Goal: Task Accomplishment & Management: Use online tool/utility

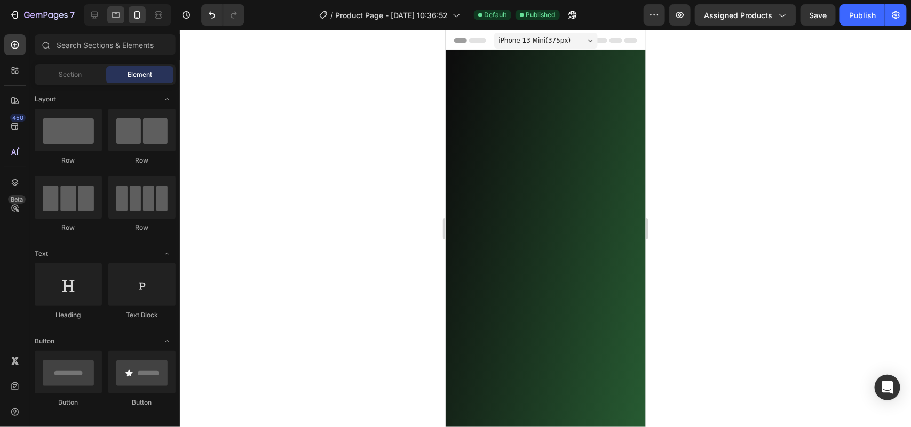
scroll to position [1731, 0]
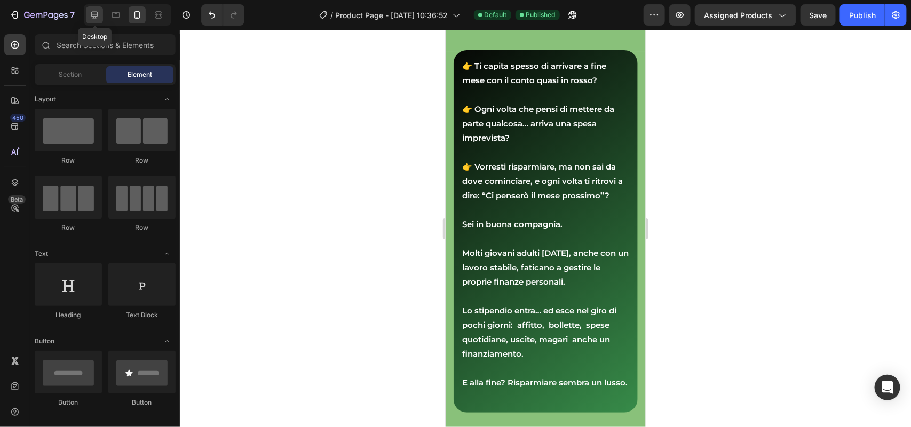
click at [100, 11] on icon at bounding box center [94, 15] width 11 height 11
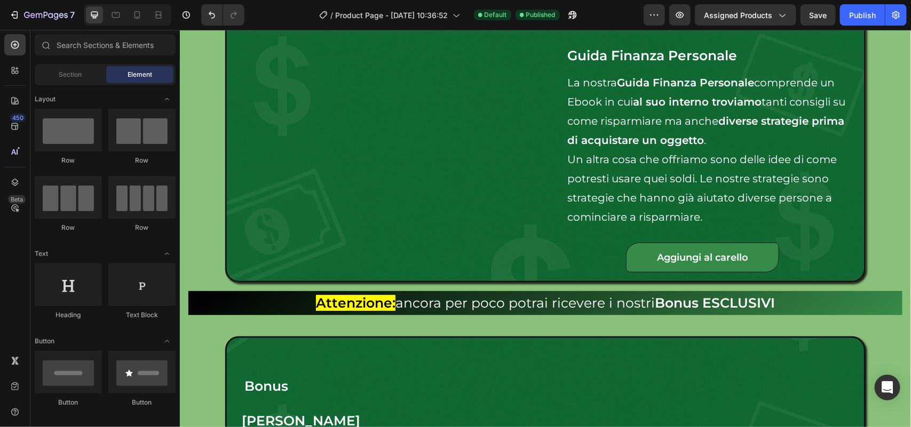
scroll to position [4865, 0]
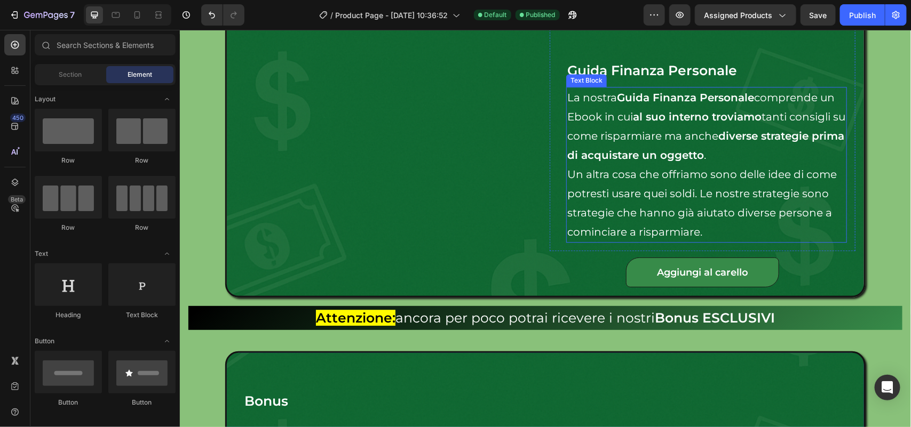
click at [694, 192] on p "Un altra cosa che offriamo sono delle idee di come potresti usare quei soldi. L…" at bounding box center [706, 202] width 279 height 77
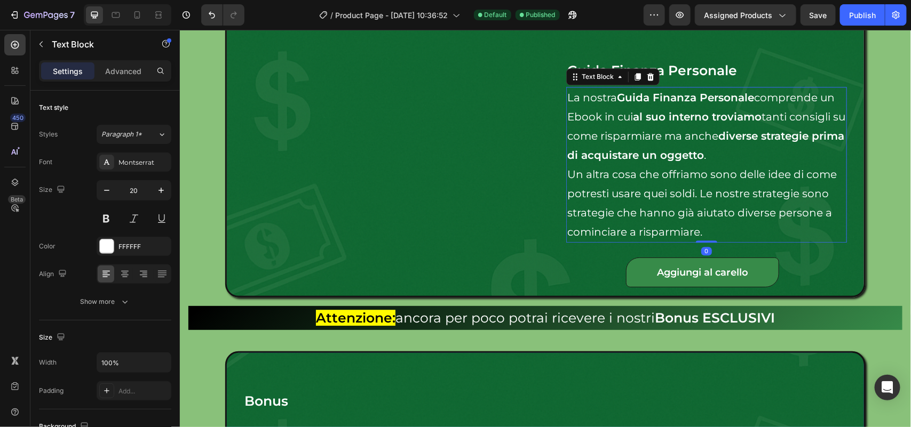
click at [694, 192] on p "Un altra cosa che offriamo sono delle idee di come potresti usare quei soldi. L…" at bounding box center [706, 202] width 279 height 77
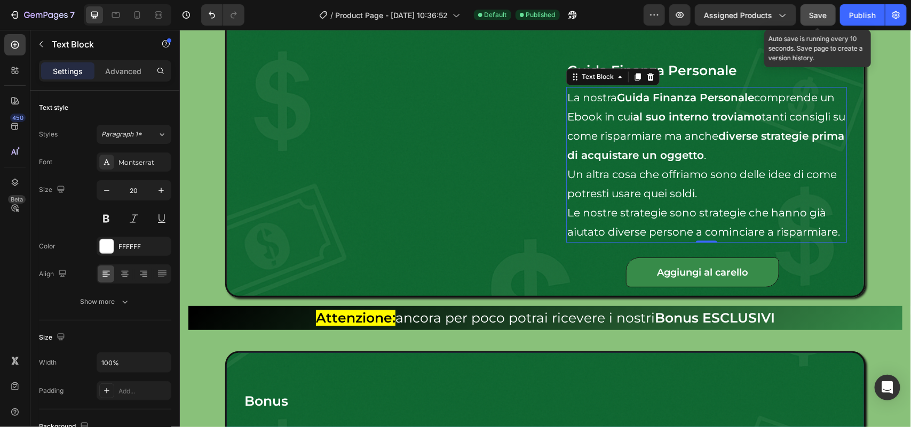
click at [820, 13] on span "Save" at bounding box center [818, 15] width 18 height 9
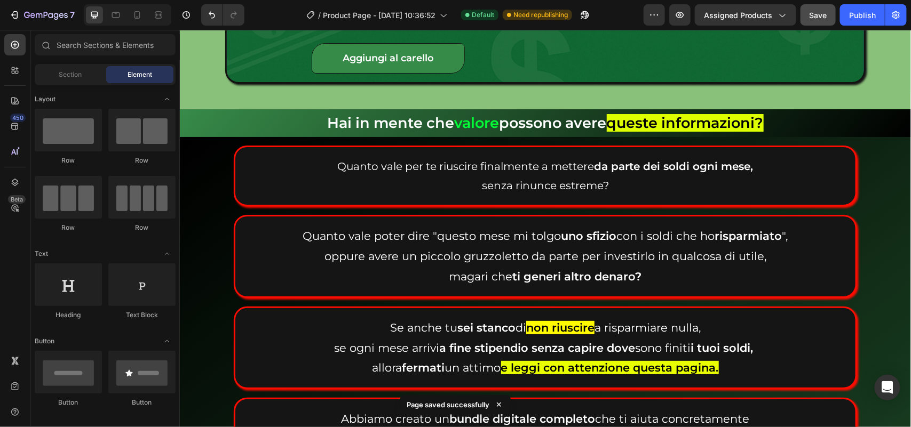
scroll to position [5509, 0]
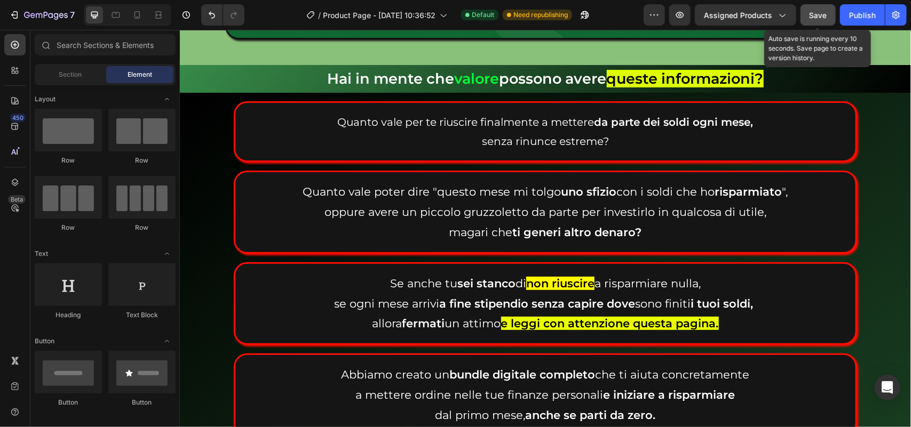
click at [814, 11] on span "Save" at bounding box center [818, 15] width 18 height 9
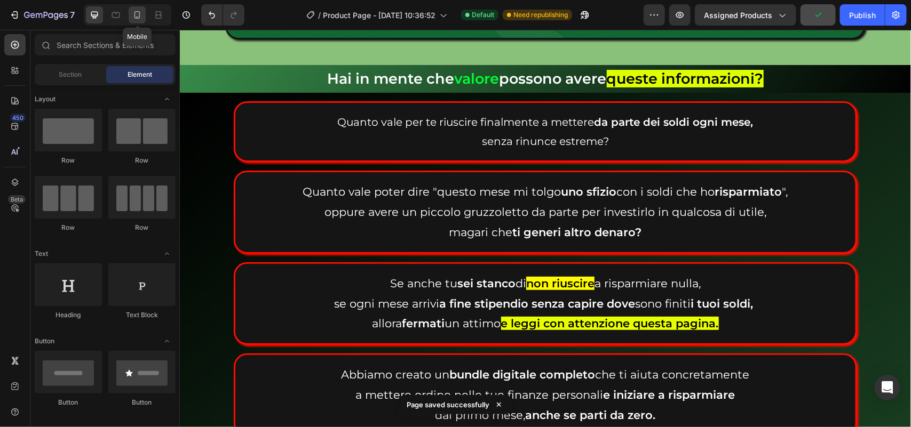
click at [145, 17] on div at bounding box center [137, 14] width 17 height 17
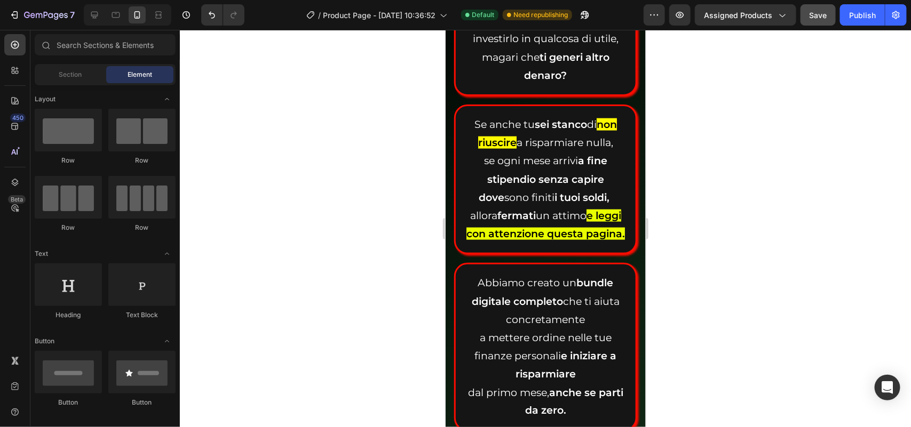
scroll to position [6044, 0]
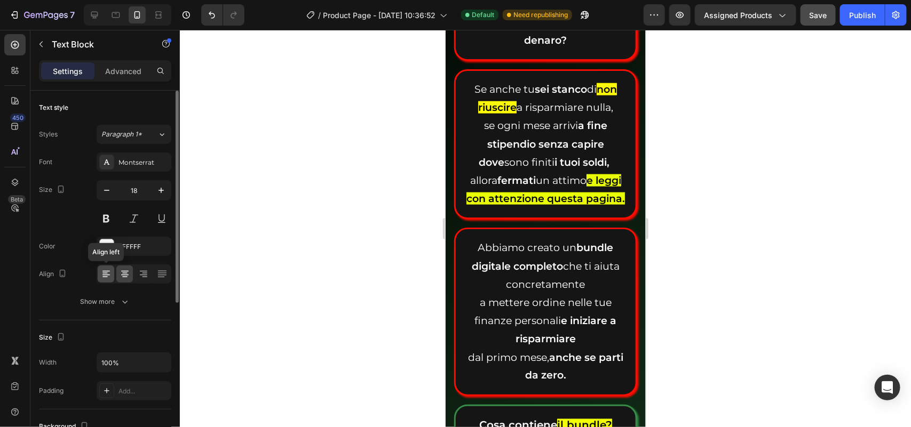
click at [108, 273] on icon at bounding box center [106, 274] width 11 height 11
click at [105, 276] on icon at bounding box center [106, 274] width 11 height 11
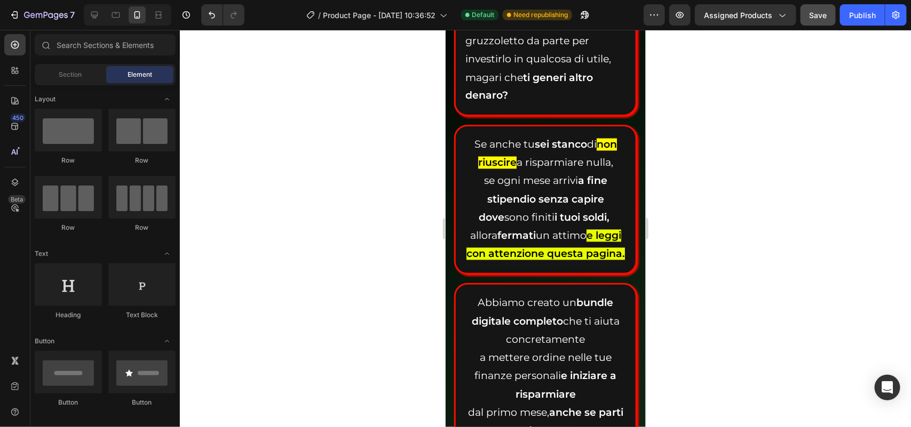
scroll to position [6364, 0]
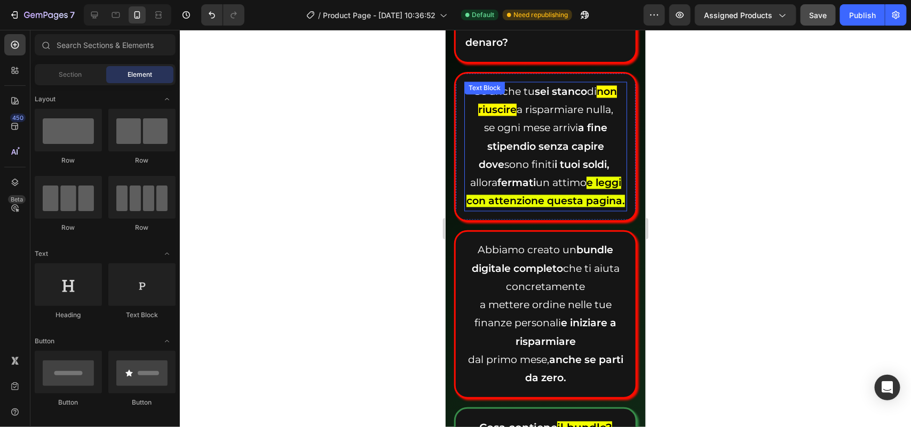
click at [530, 174] on p "se ogni mese arrivi a fine stipendio senza capire dove sono finiti i tuoi soldi," at bounding box center [545, 146] width 161 height 55
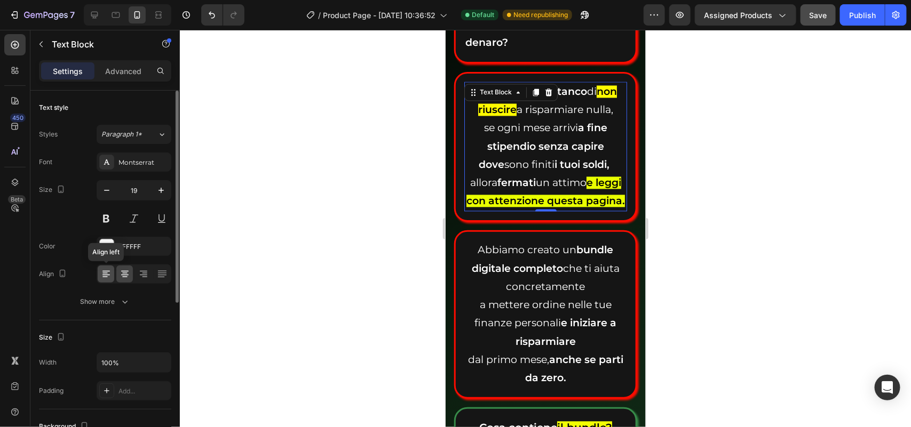
click at [102, 273] on icon at bounding box center [104, 273] width 5 height 1
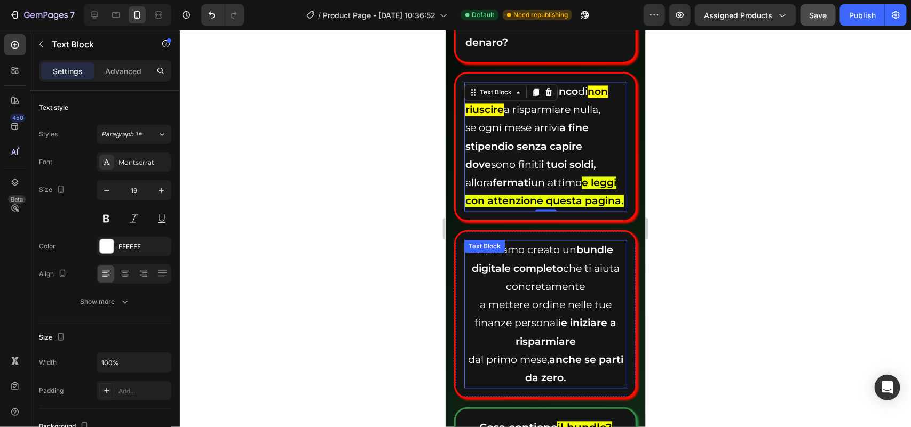
click at [514, 296] on p "Abbiamo creato un bundle digitale completo che ti aiuta concretamente" at bounding box center [545, 268] width 161 height 55
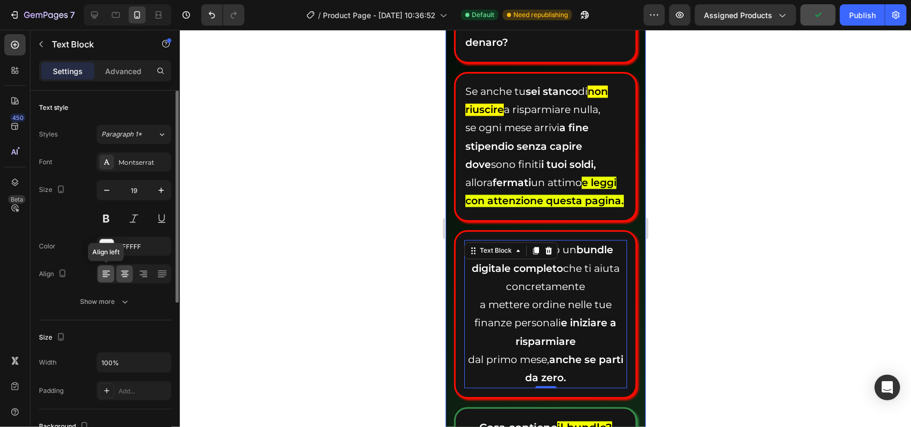
click at [108, 279] on icon at bounding box center [106, 274] width 11 height 11
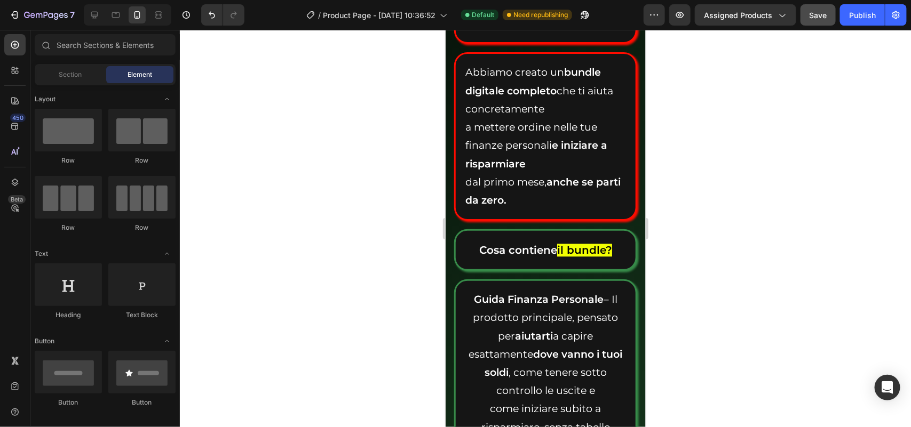
scroll to position [6577, 0]
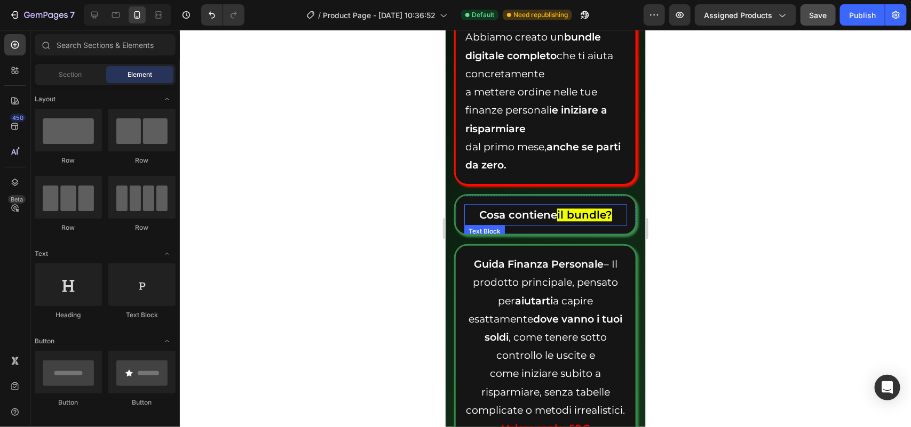
click at [522, 221] on strong "Cosa contiene" at bounding box center [518, 214] width 78 height 13
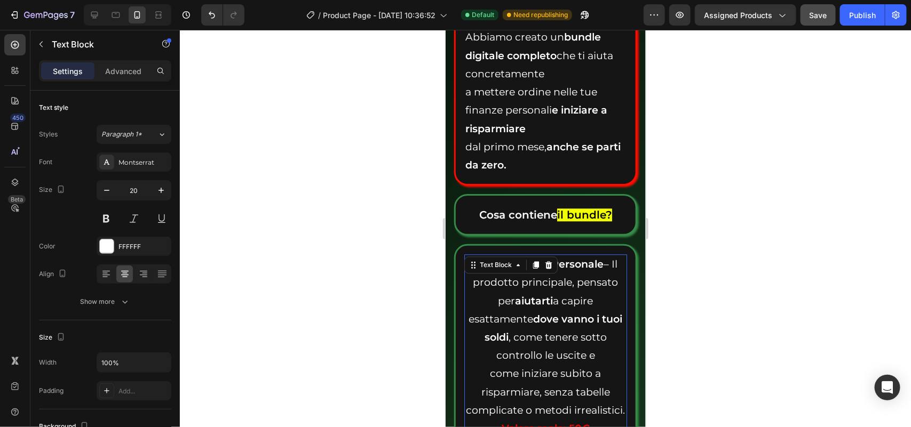
click at [535, 347] on p "esattamente dove vanno i tuoi soldi , come tenere sotto controllo le uscite e" at bounding box center [545, 337] width 161 height 55
click at [102, 272] on icon at bounding box center [105, 271] width 7 height 1
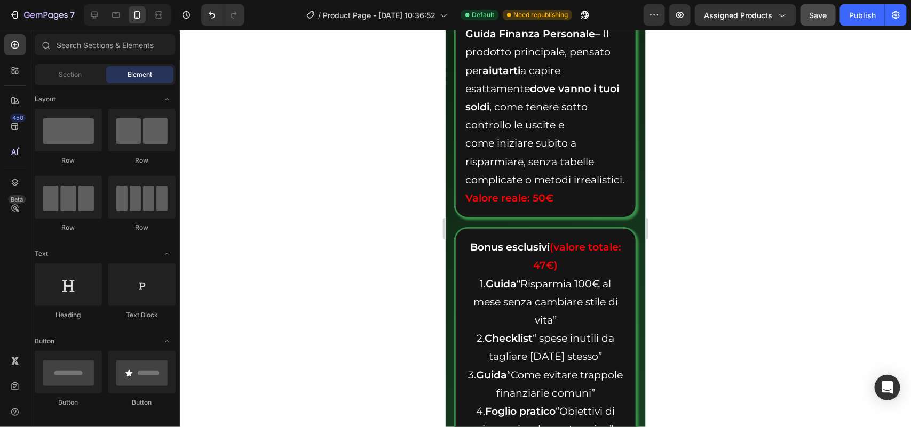
scroll to position [7021, 0]
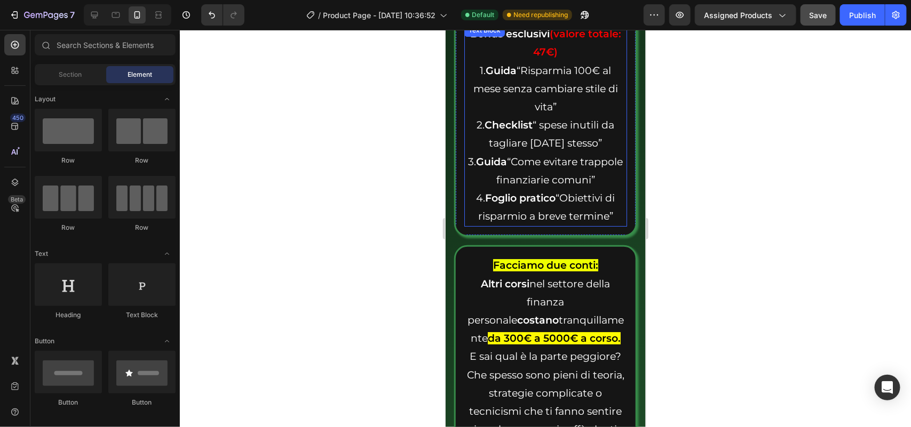
click at [509, 203] on p "Bonus esclusivi (valore totale: 47€) 1. Guida “Risparmia 100€ al mese senza cam…" at bounding box center [545, 125] width 161 height 201
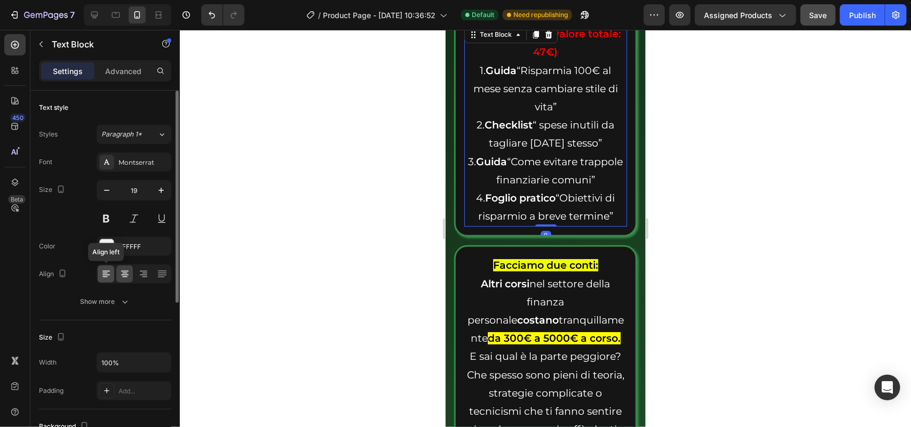
click at [112, 279] on div at bounding box center [106, 274] width 17 height 17
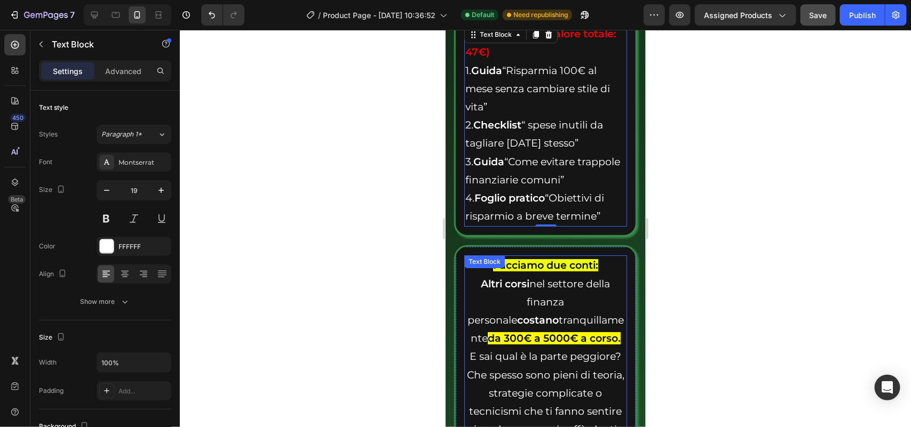
click at [527, 393] on p "Facciamo due conti: Altri corsi nel settore della finanza personale costano tra…" at bounding box center [545, 420] width 161 height 329
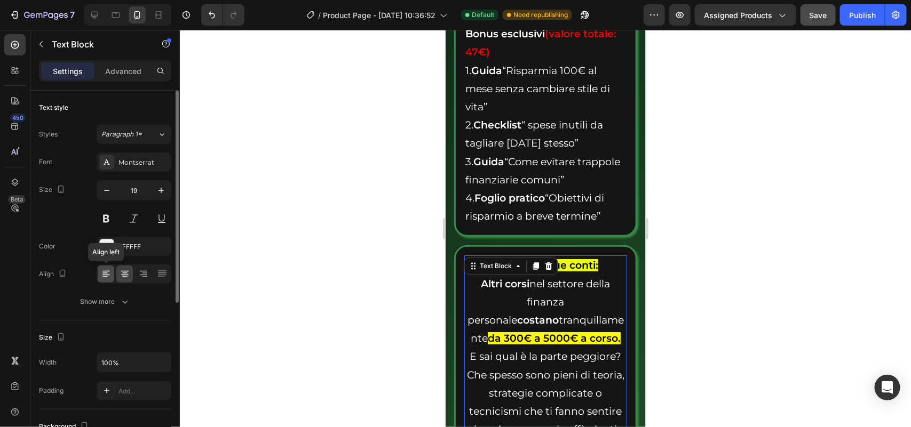
click at [106, 278] on icon at bounding box center [106, 274] width 11 height 11
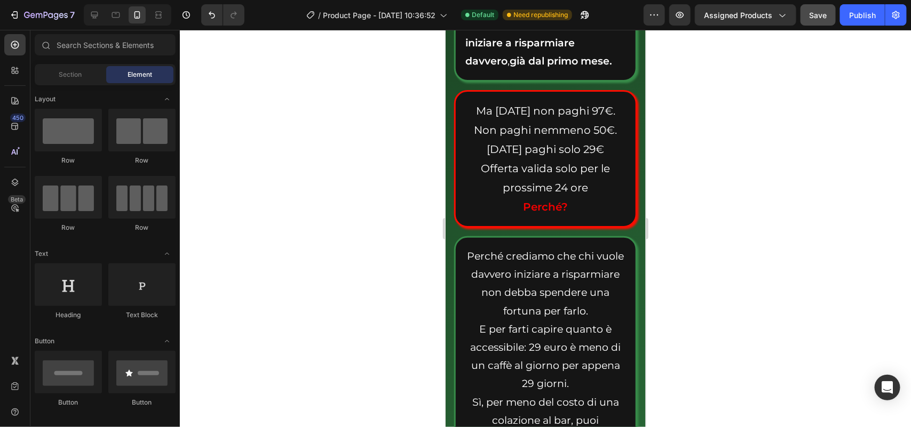
scroll to position [7572, 0]
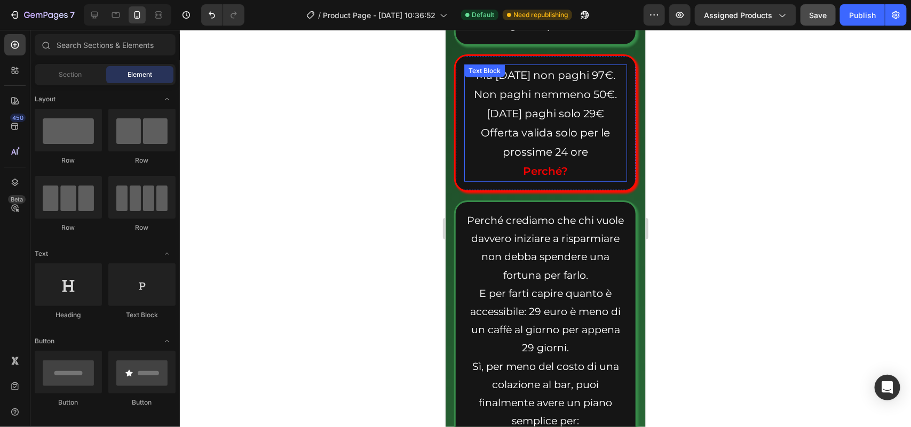
click at [544, 158] on span "Offerta valida solo per le prossime 24 ore" at bounding box center [545, 142] width 129 height 32
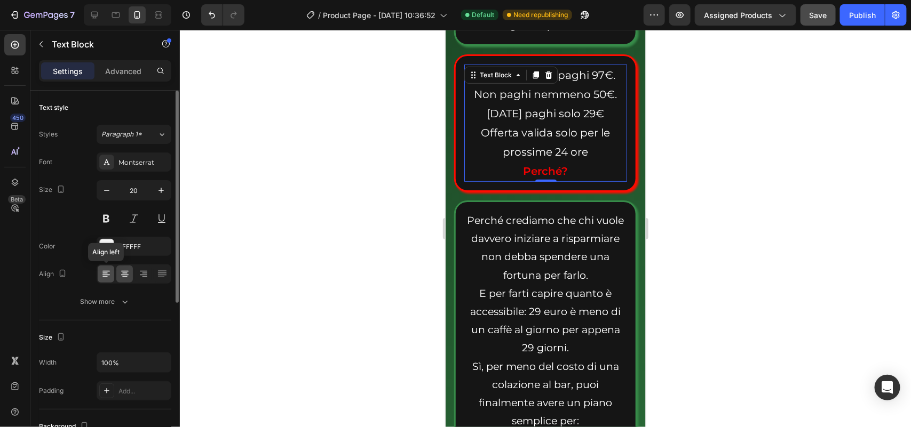
click at [107, 269] on icon at bounding box center [106, 274] width 11 height 11
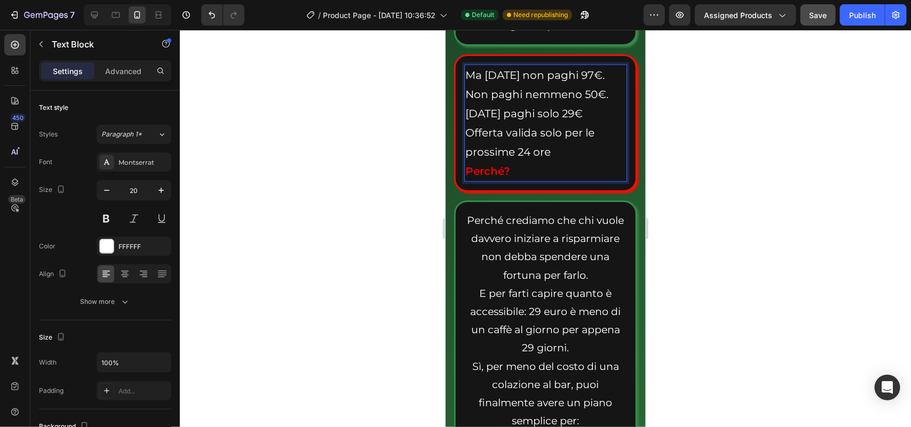
click at [468, 158] on span "Offerta valida solo per le prossime 24 ore" at bounding box center [529, 142] width 129 height 32
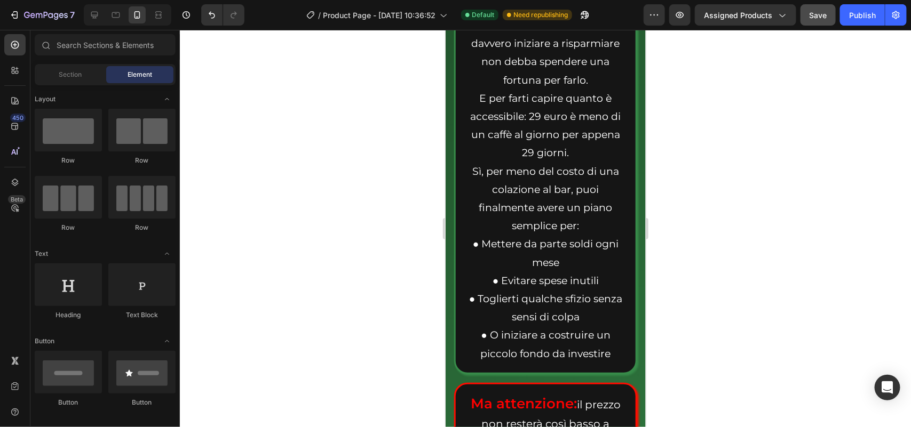
scroll to position [7803, 0]
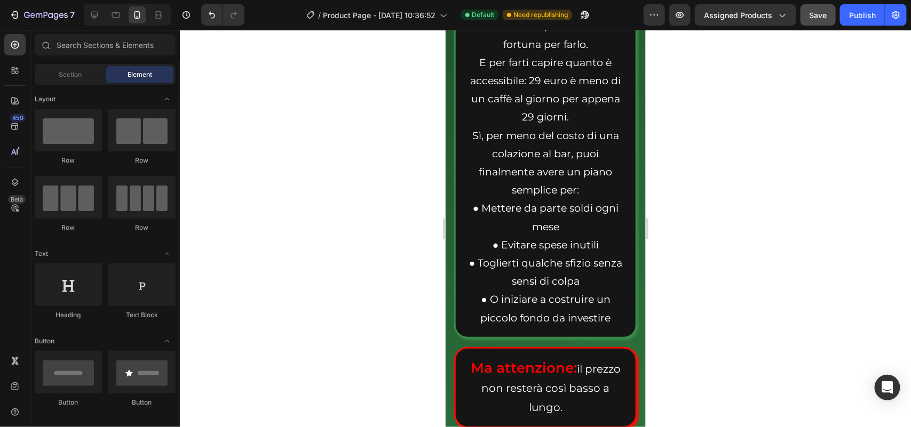
click at [518, 275] on p "Perché crediamo che chi vuole davvero iniziare a risparmiare non debba spendere…" at bounding box center [545, 153] width 161 height 347
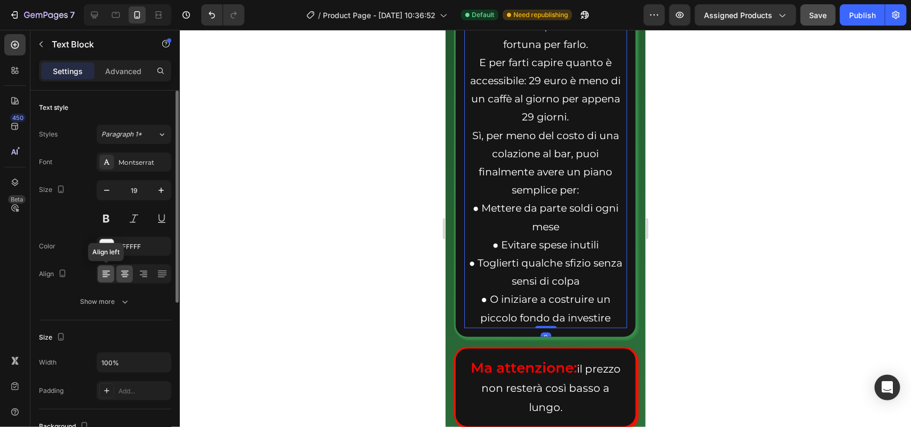
click at [107, 273] on icon at bounding box center [106, 274] width 11 height 11
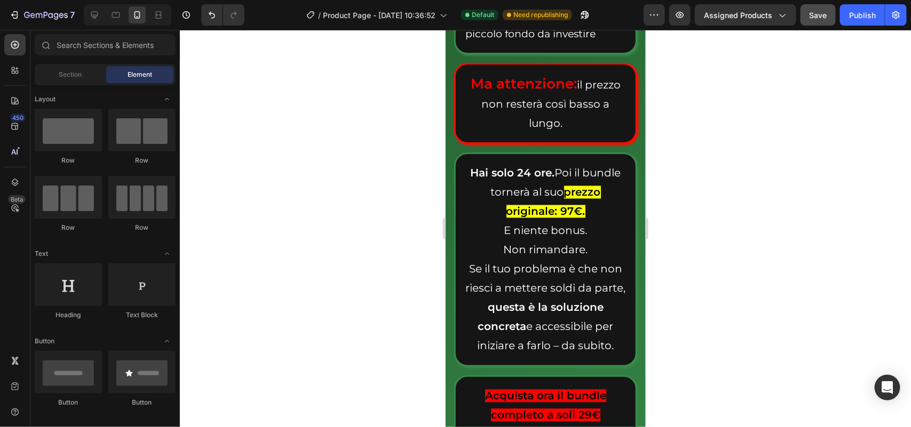
scroll to position [8140, 0]
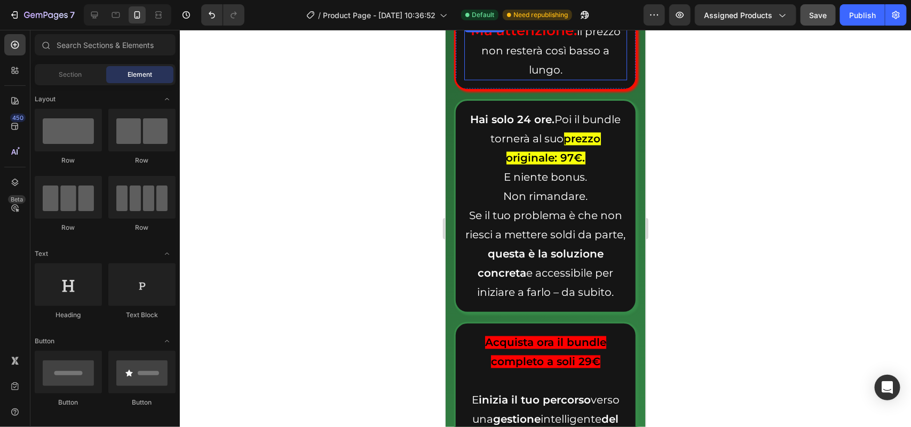
click at [538, 79] on p "Ma attenzione: il prezzo non resterà così basso a lungo." at bounding box center [545, 49] width 161 height 59
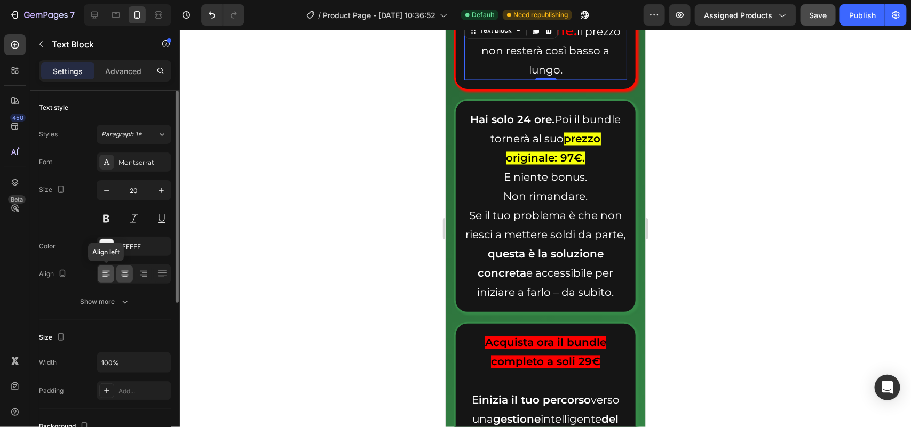
click at [100, 273] on div at bounding box center [106, 274] width 17 height 17
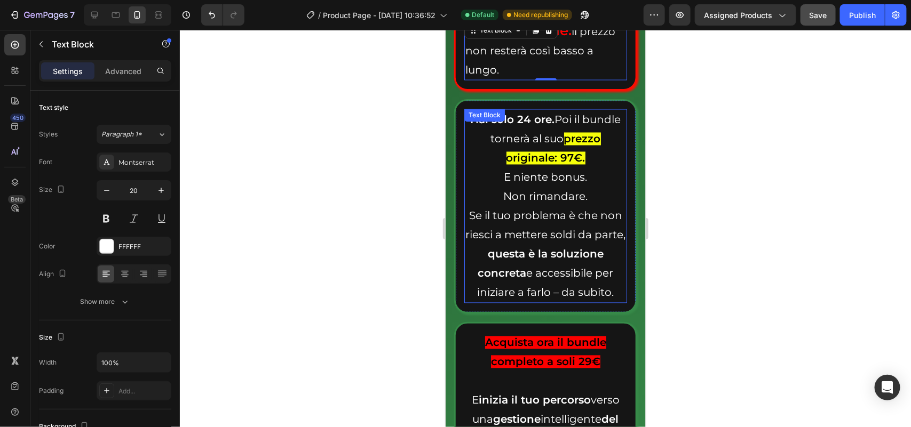
click at [545, 206] on p "E niente bonus. Non rimandare." at bounding box center [545, 187] width 161 height 38
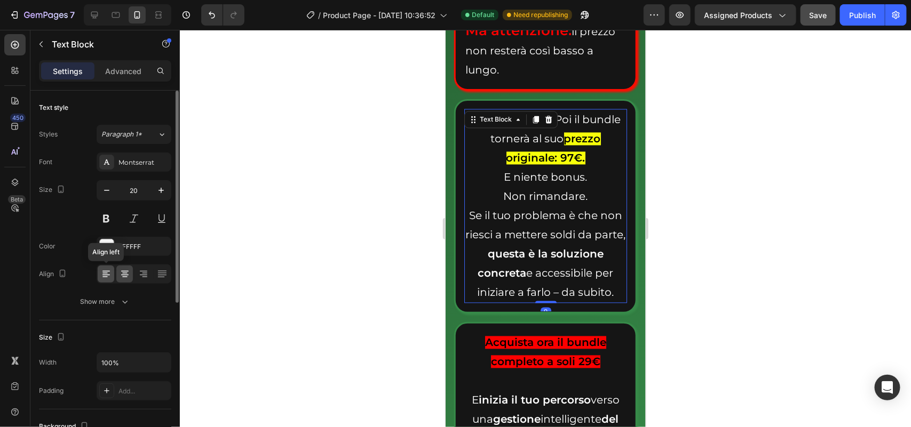
click at [101, 272] on icon at bounding box center [106, 274] width 11 height 11
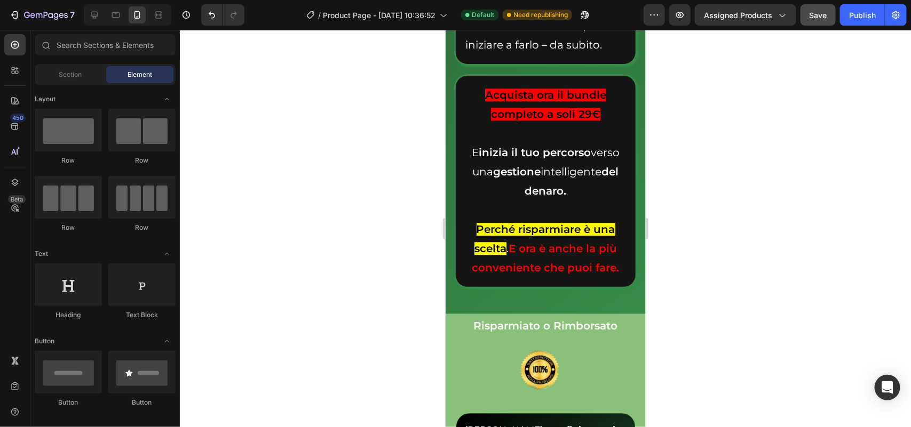
scroll to position [8407, 0]
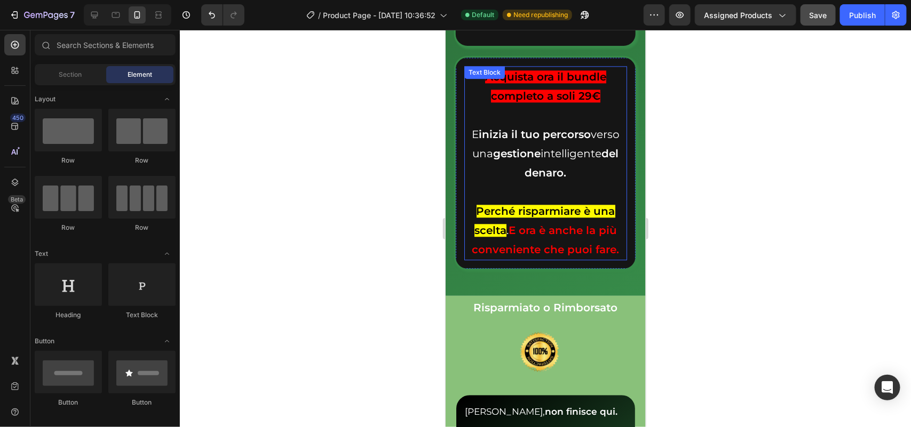
click at [509, 140] on strong "inizia il tuo percorso" at bounding box center [534, 134] width 112 height 13
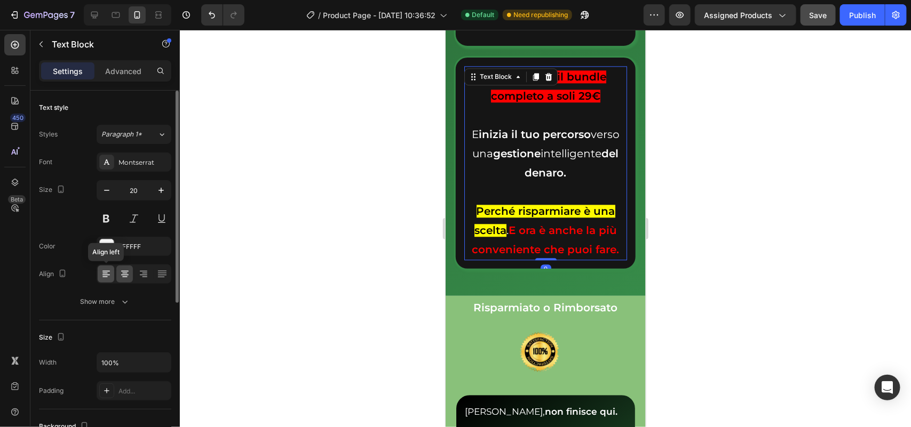
click at [105, 275] on icon at bounding box center [106, 274] width 11 height 11
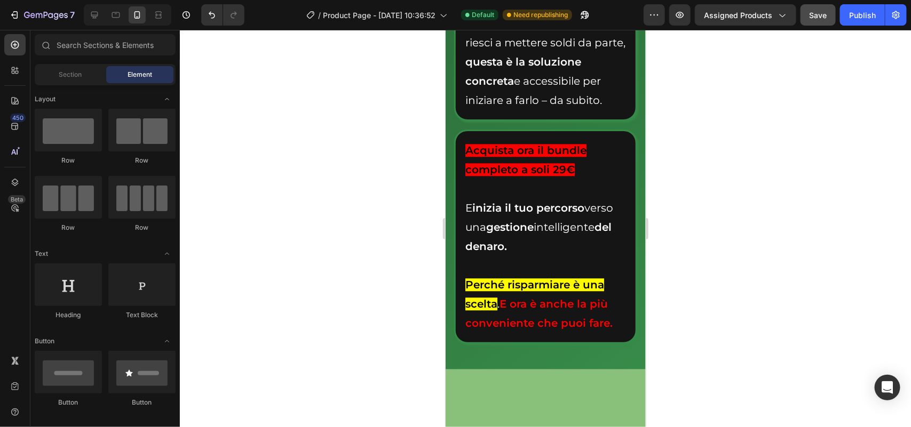
scroll to position [8314, 0]
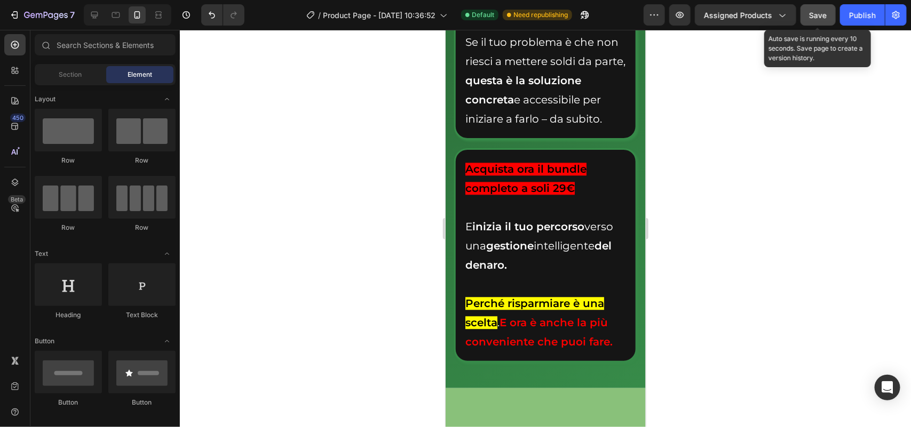
click at [816, 11] on span "Save" at bounding box center [818, 15] width 18 height 9
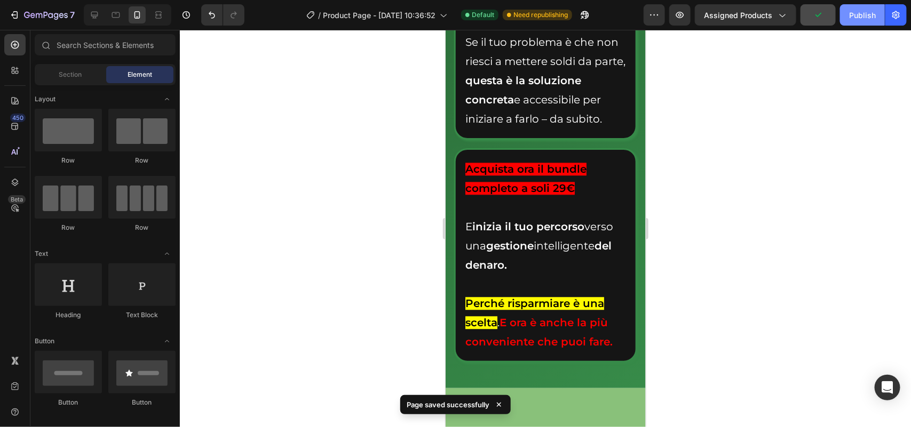
click at [854, 15] on div "Publish" at bounding box center [862, 15] width 27 height 11
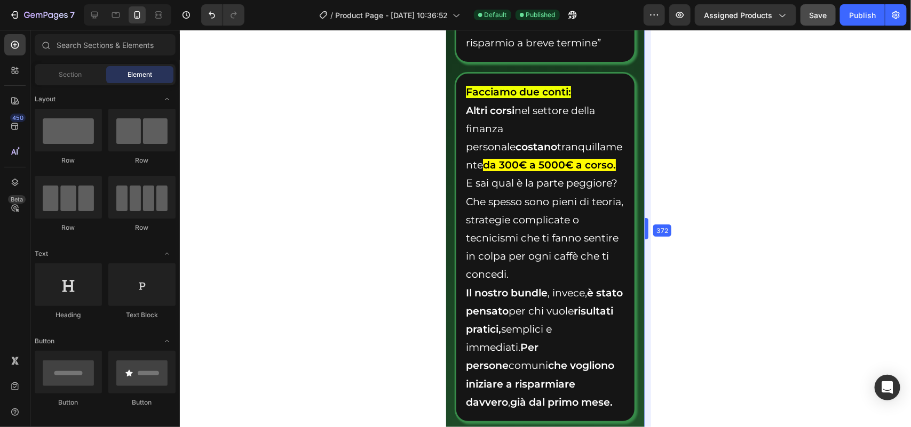
scroll to position [7231, 0]
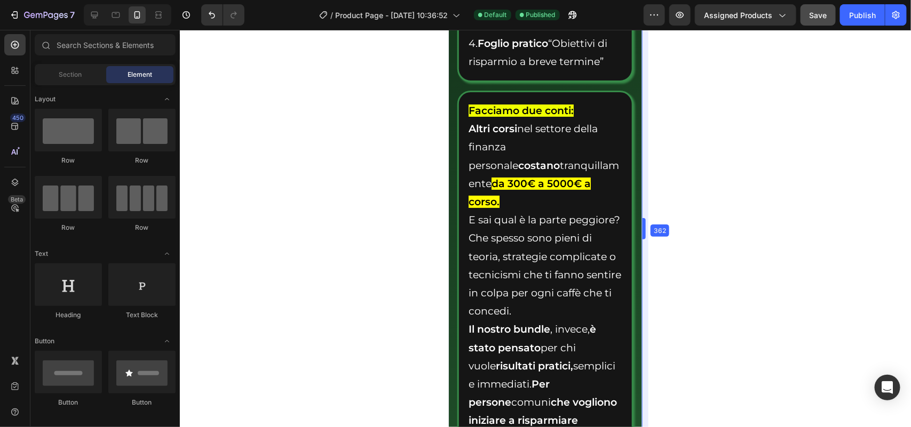
drag, startPoint x: 646, startPoint y: 311, endPoint x: 641, endPoint y: 295, distance: 16.9
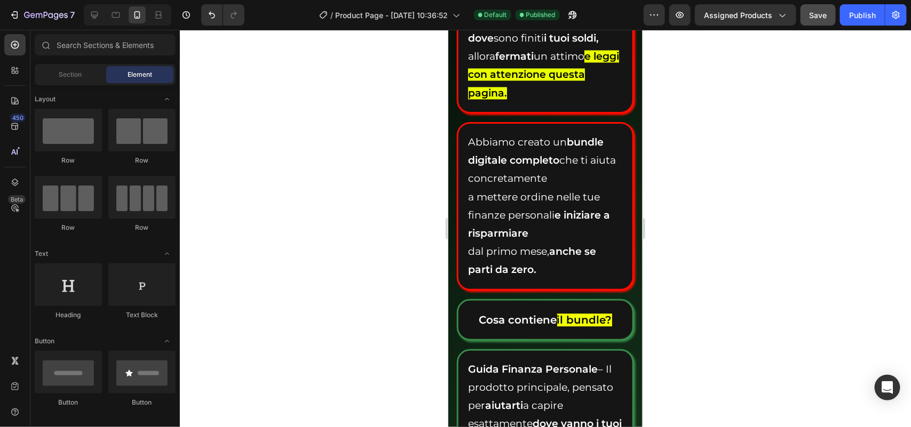
scroll to position [6527, 0]
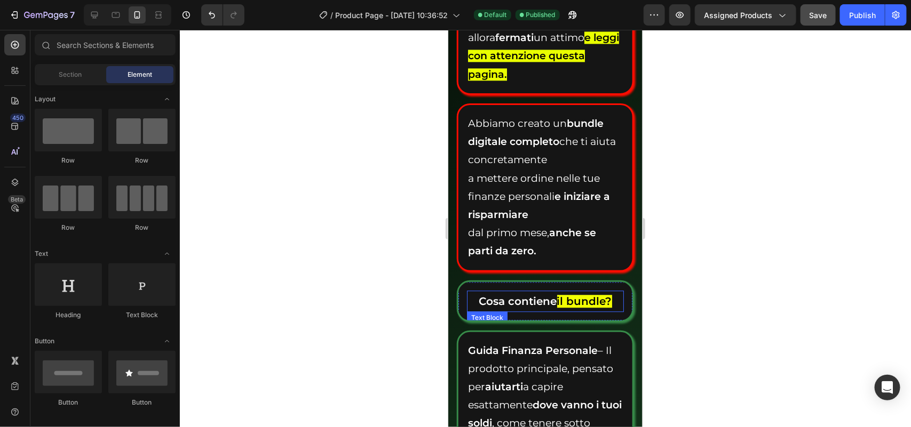
click at [493, 307] on strong "Cosa contiene" at bounding box center [518, 301] width 78 height 13
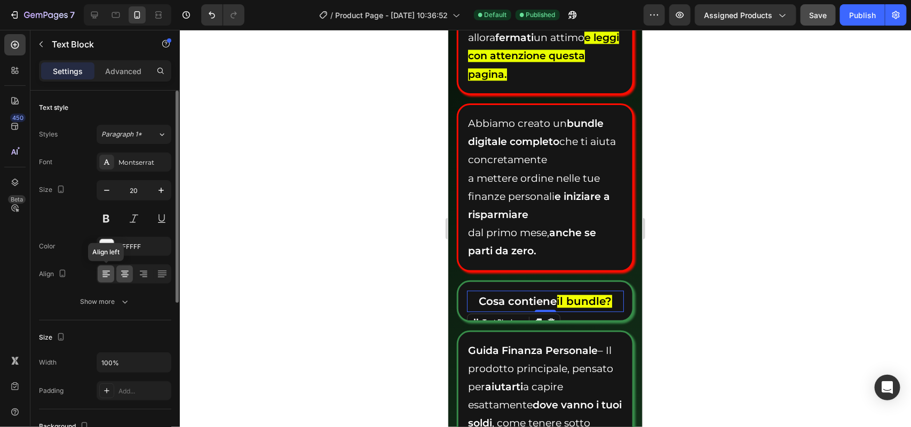
click at [102, 273] on icon at bounding box center [104, 273] width 5 height 1
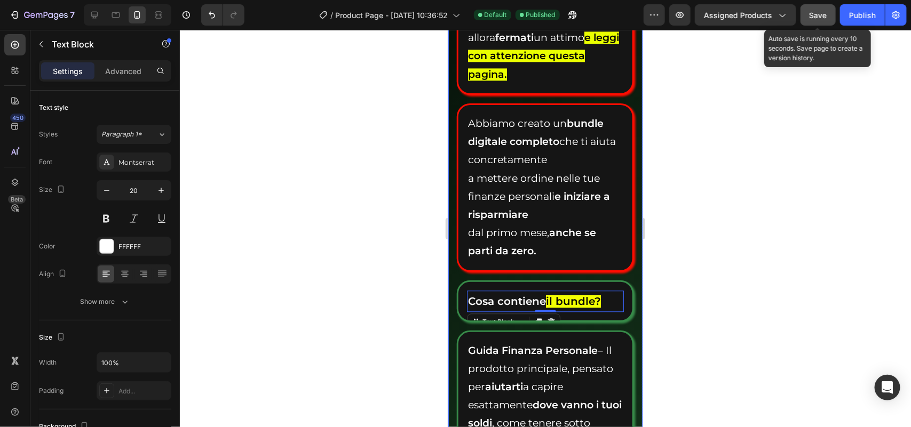
click at [810, 19] on span "Save" at bounding box center [818, 15] width 18 height 9
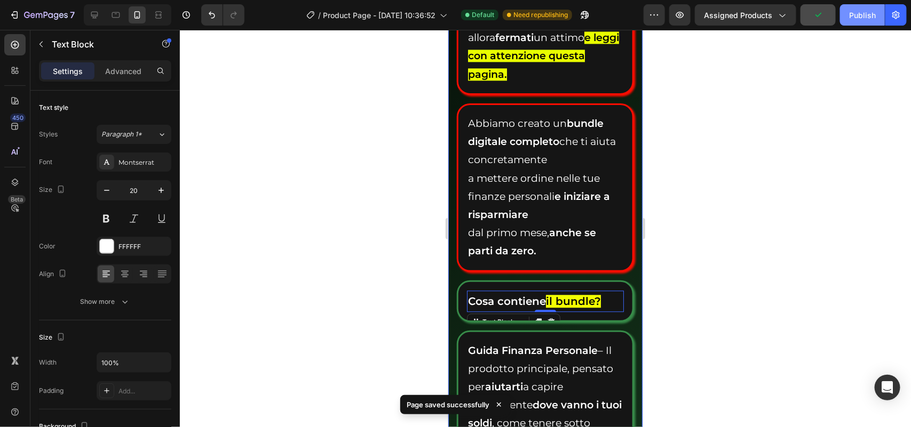
click at [857, 18] on div "Publish" at bounding box center [862, 15] width 27 height 11
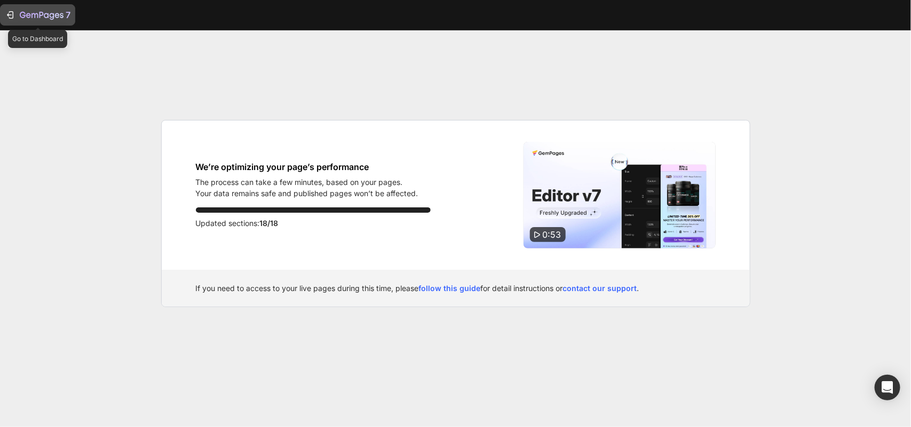
click at [24, 18] on icon "button" at bounding box center [42, 15] width 44 height 9
